Goal: Information Seeking & Learning: Find specific fact

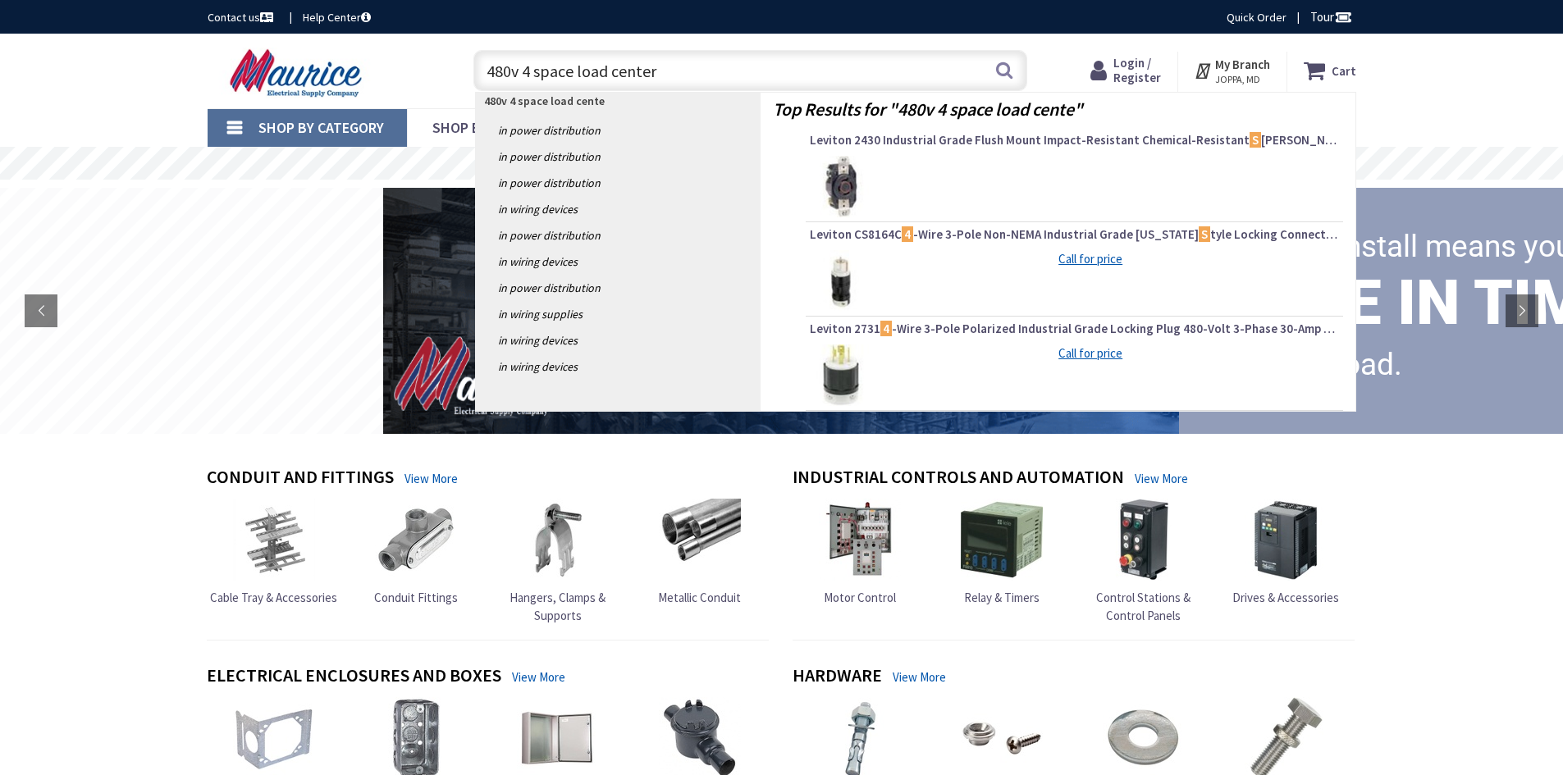
type input "480v 4 space load center"
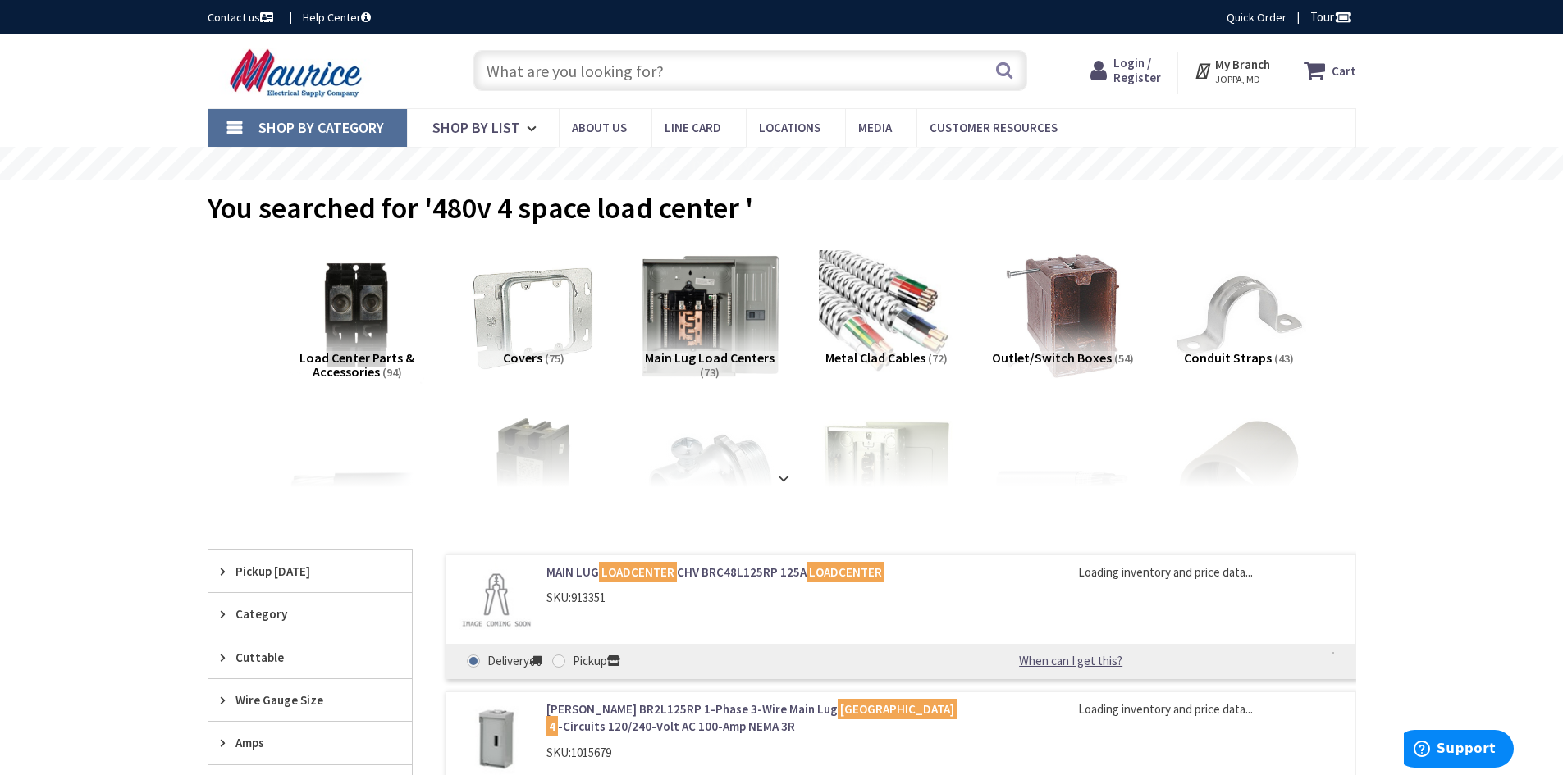
click at [698, 328] on img at bounding box center [709, 316] width 149 height 149
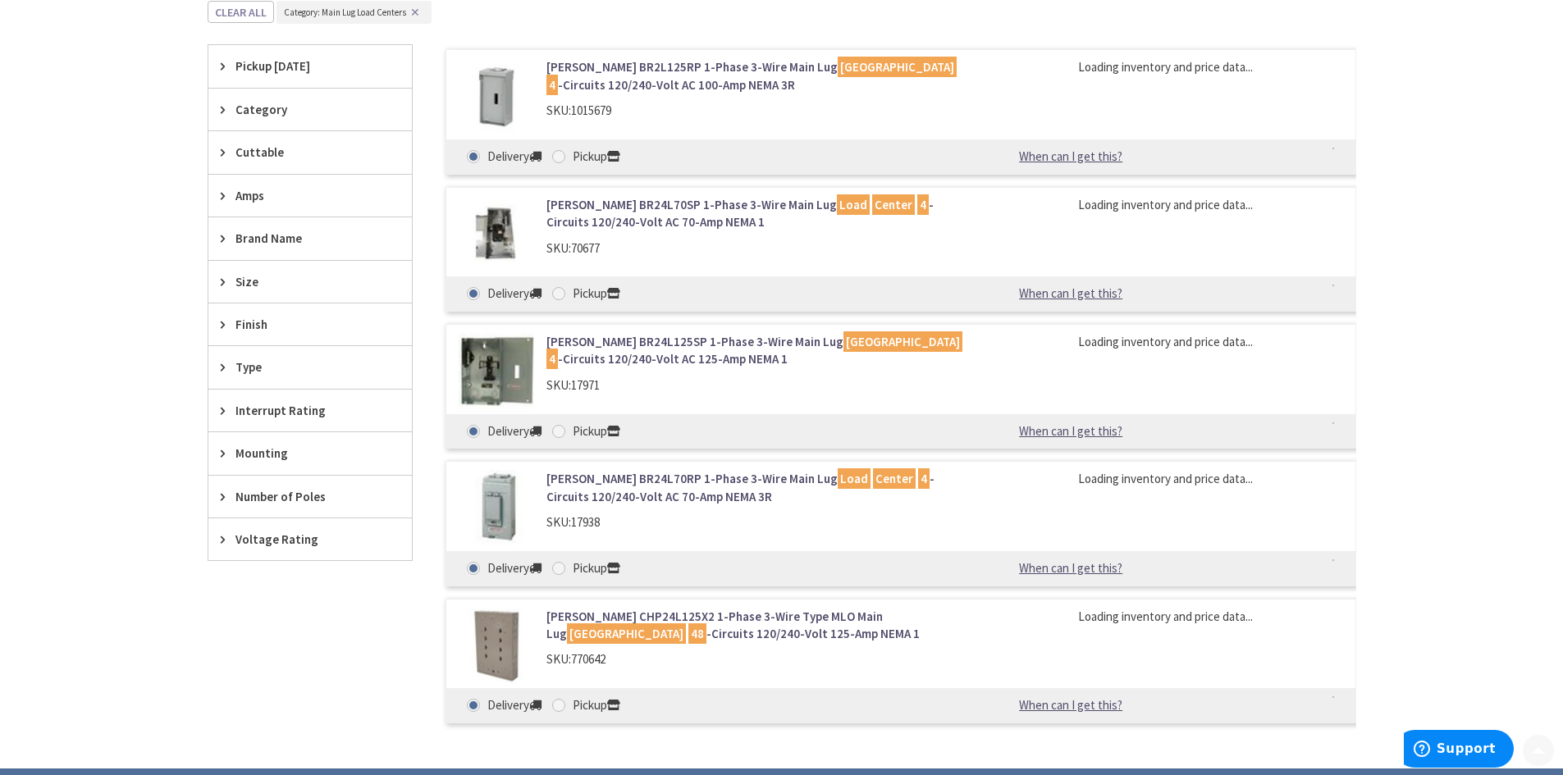
scroll to position [520, 0]
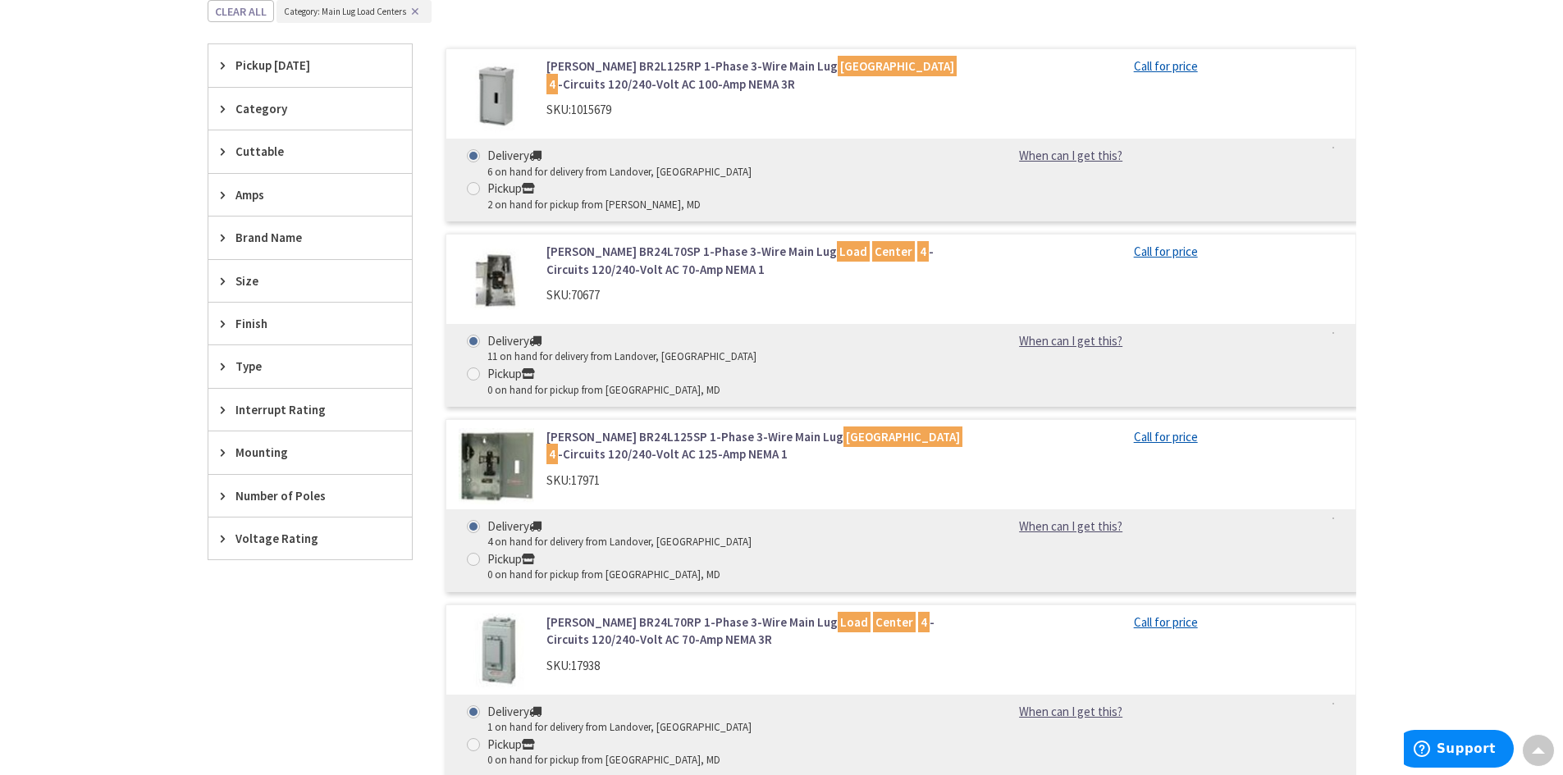
click at [277, 547] on span "Voltage Rating" at bounding box center [303, 538] width 134 height 17
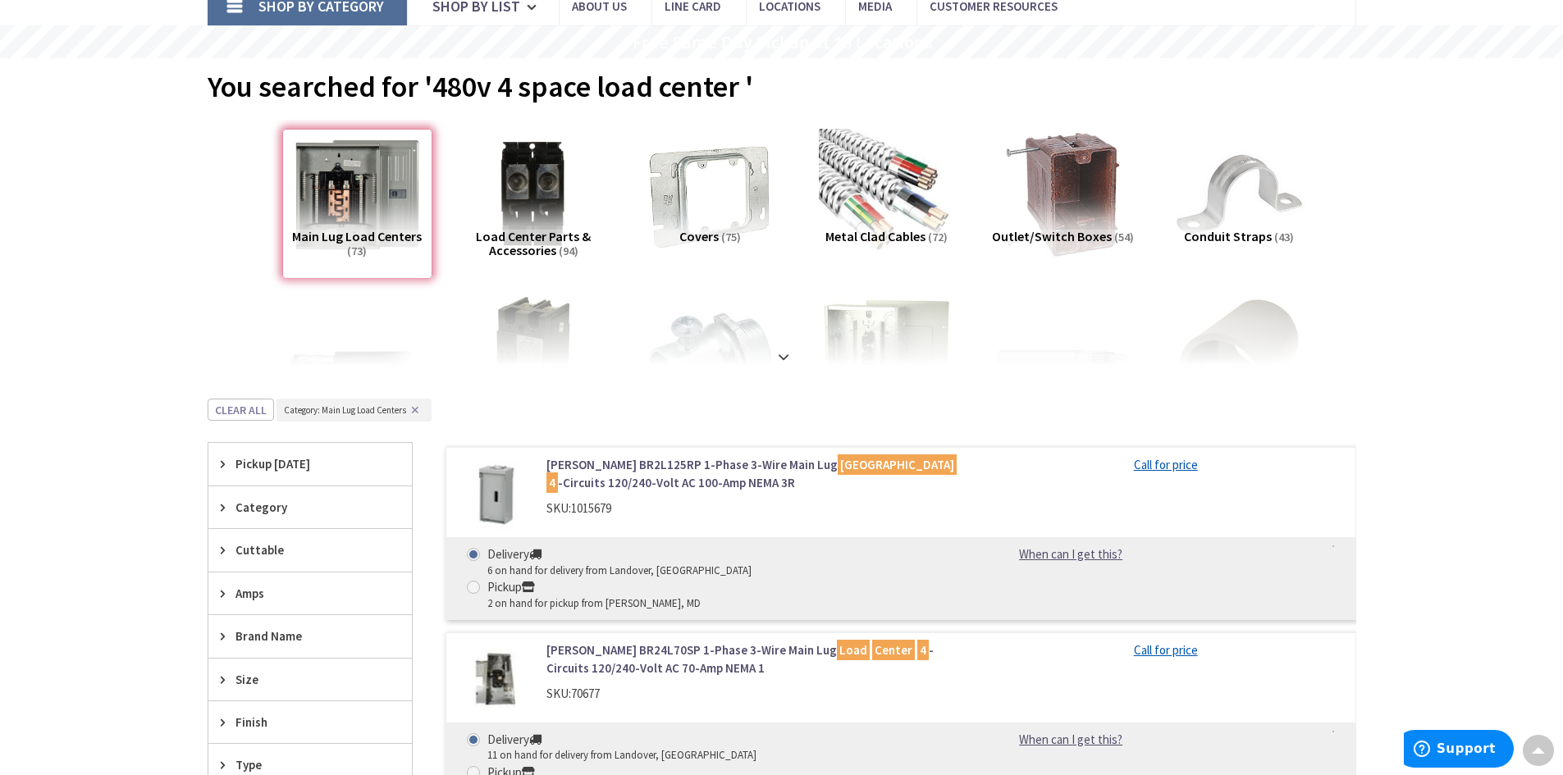
scroll to position [110, 0]
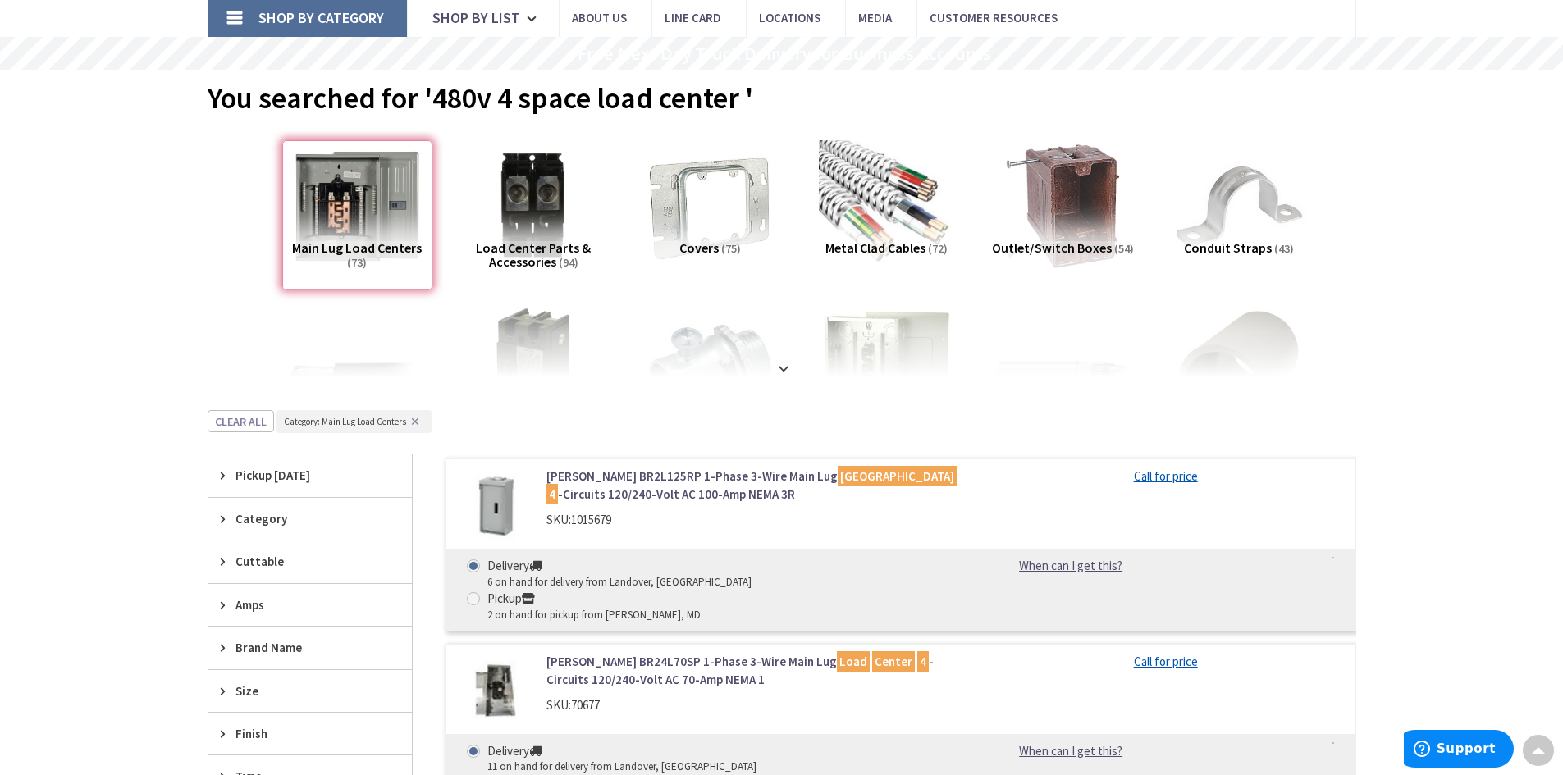
drag, startPoint x: 1362, startPoint y: 344, endPoint x: 1350, endPoint y: 327, distance: 21.2
